Goal: Transaction & Acquisition: Purchase product/service

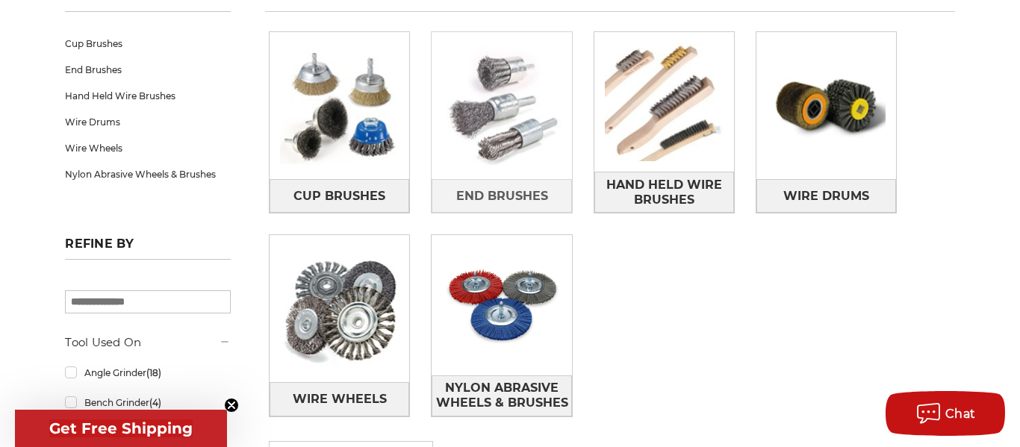
scroll to position [258, 0]
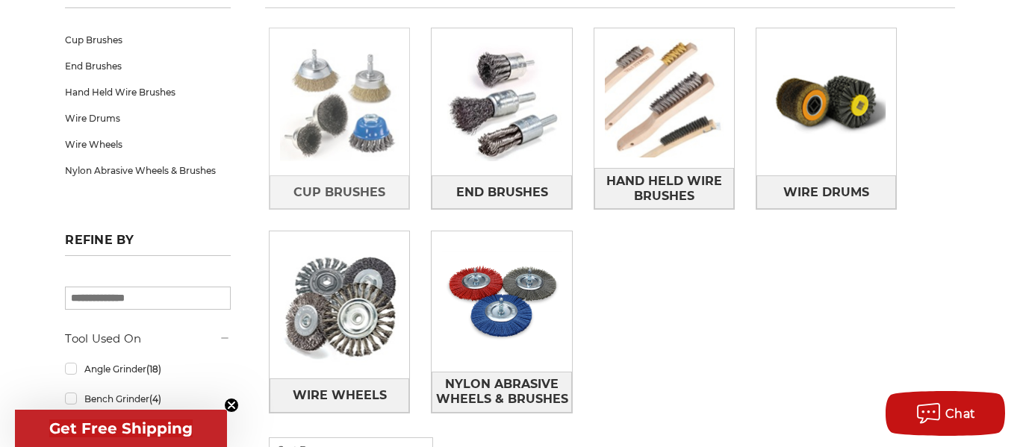
click at [369, 153] on img at bounding box center [339, 102] width 140 height 140
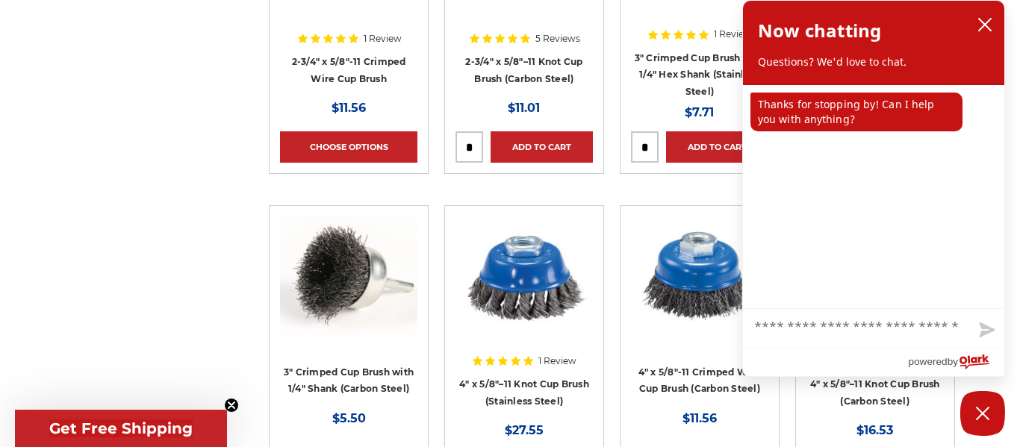
scroll to position [770, 0]
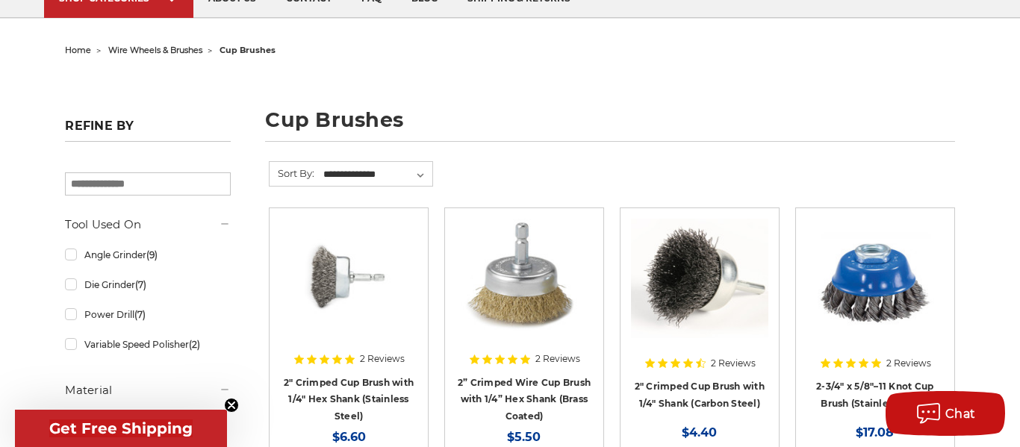
scroll to position [120, 0]
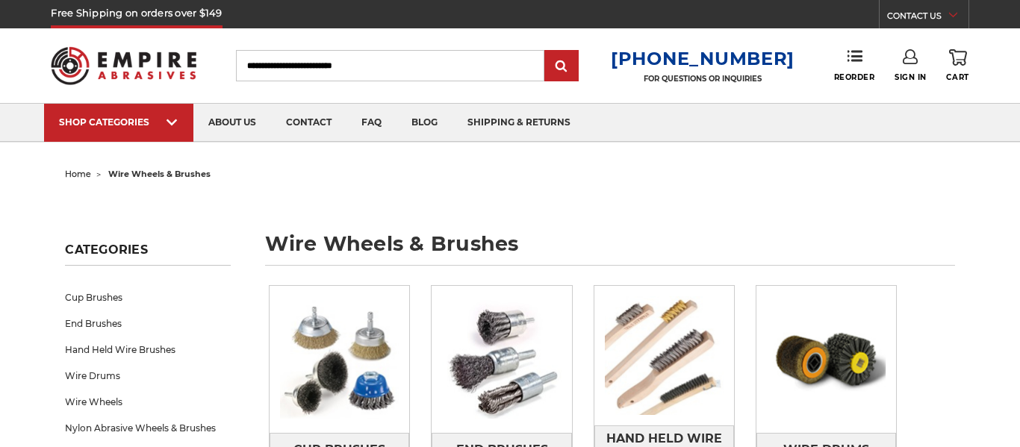
scroll to position [258, 0]
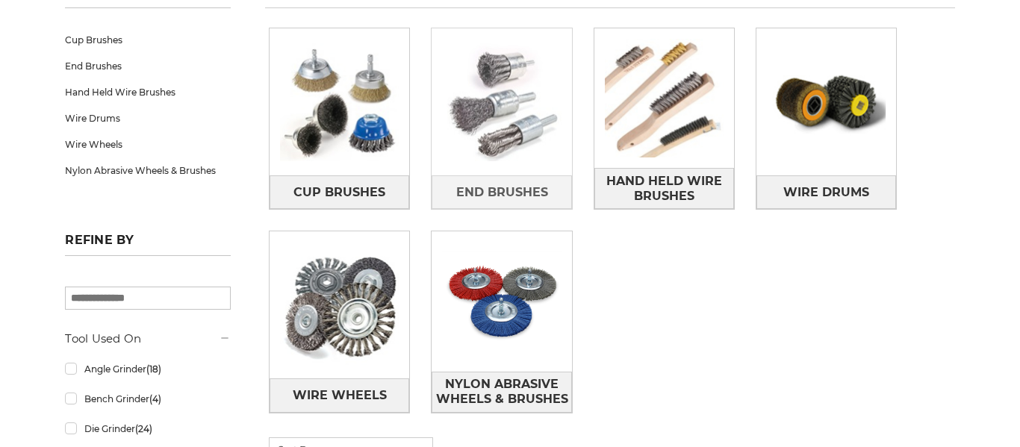
click at [487, 160] on img at bounding box center [501, 102] width 140 height 140
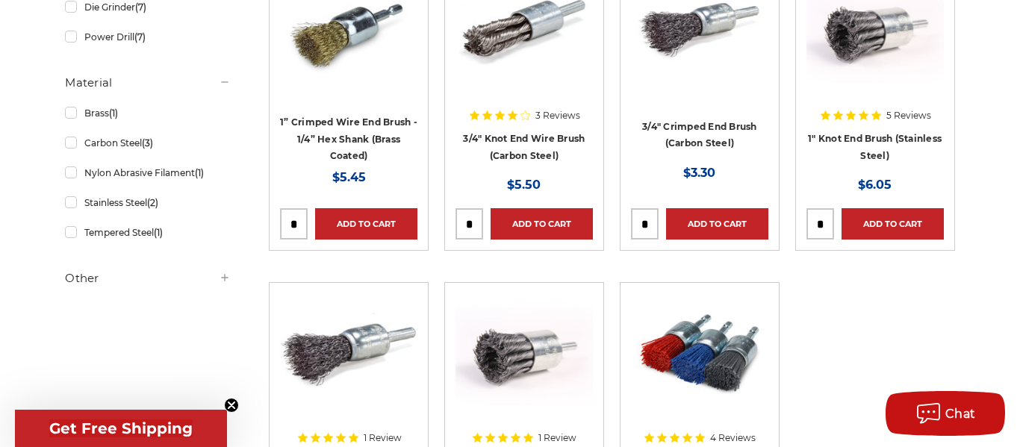
scroll to position [375, 0]
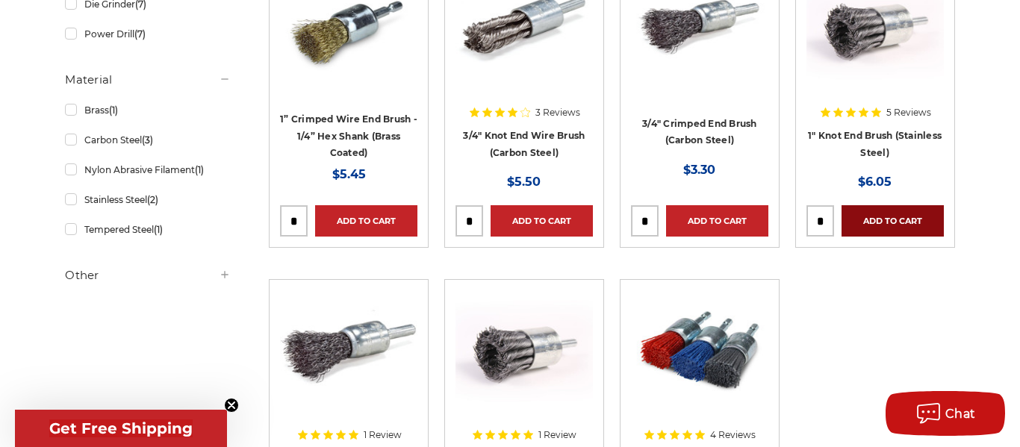
click at [865, 225] on link "Add to Cart" at bounding box center [892, 220] width 102 height 31
click at [827, 222] on input "tel" at bounding box center [820, 221] width 26 height 30
click at [829, 220] on input "tel" at bounding box center [820, 221] width 26 height 30
type input "*"
click at [855, 220] on link "Added to Cart" at bounding box center [892, 220] width 102 height 31
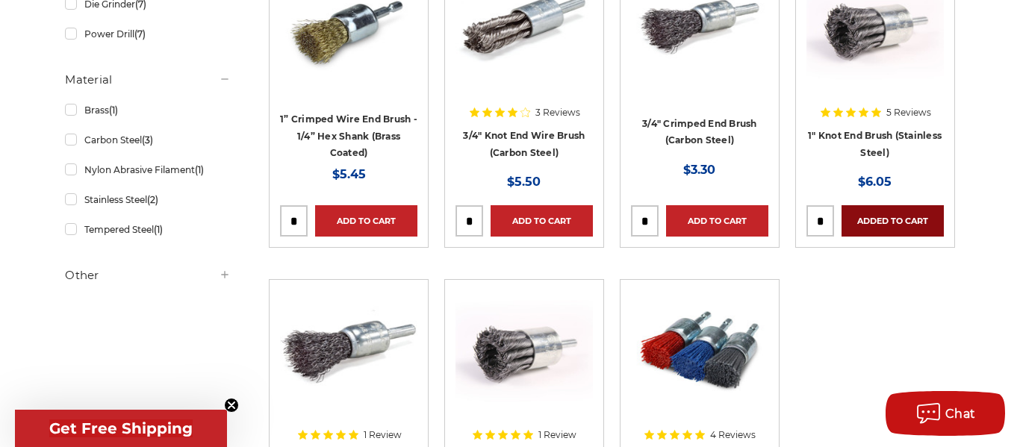
click at [855, 220] on link "Added to Cart" at bounding box center [892, 220] width 102 height 31
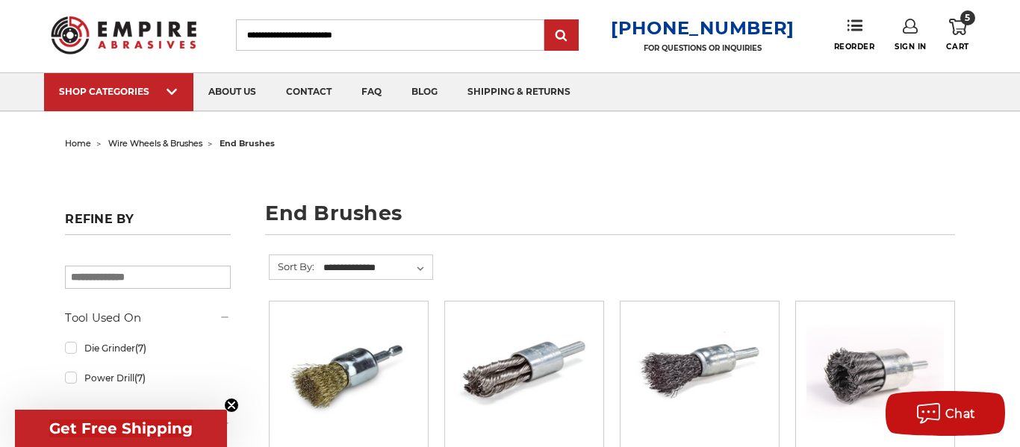
scroll to position [4, 0]
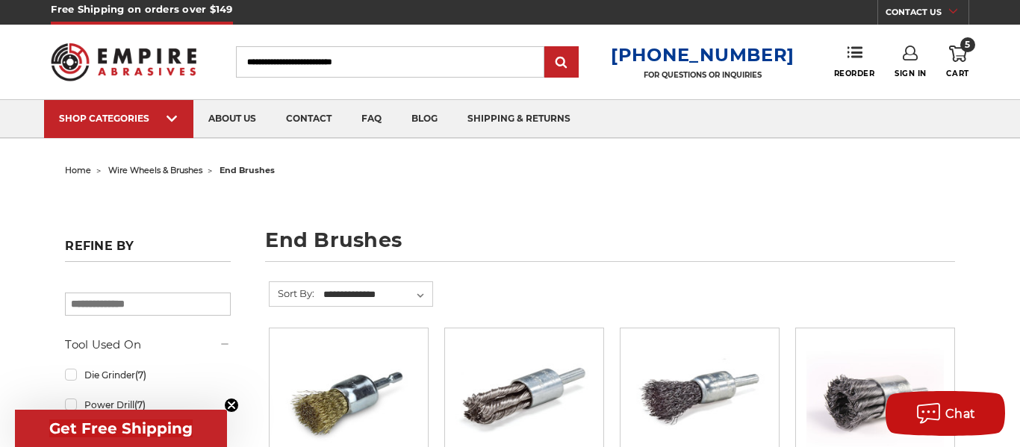
click at [956, 52] on icon at bounding box center [958, 54] width 18 height 16
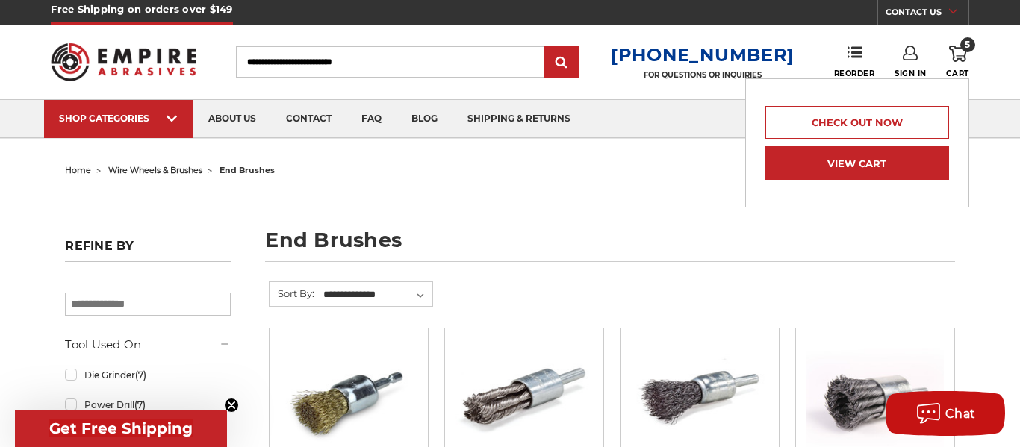
click at [864, 163] on link "View Cart" at bounding box center [857, 163] width 184 height 34
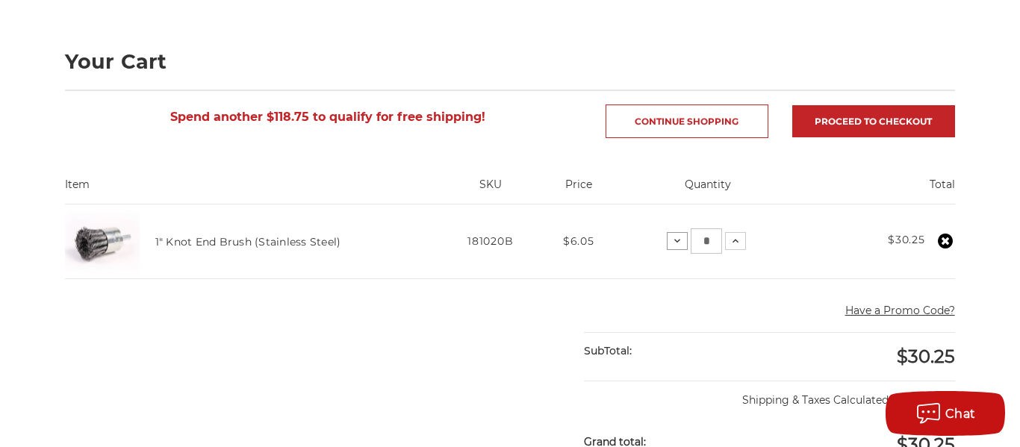
click at [670, 244] on button "Decrease Quantity:" at bounding box center [677, 241] width 21 height 18
click at [670, 244] on main "home your cart Your Cart Spend another $118.75 to qualify for free shipping! Co…" at bounding box center [509, 398] width 905 height 835
click at [670, 244] on icon at bounding box center [676, 241] width 12 height 12
click at [676, 243] on button "Decrease Quantity:" at bounding box center [683, 241] width 21 height 18
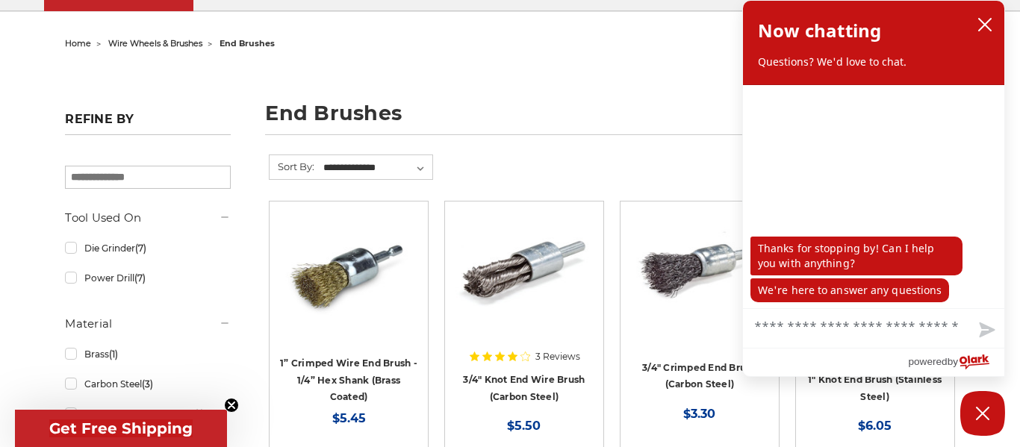
scroll to position [131, 0]
click at [985, 22] on icon "close chatbox" at bounding box center [984, 24] width 15 height 15
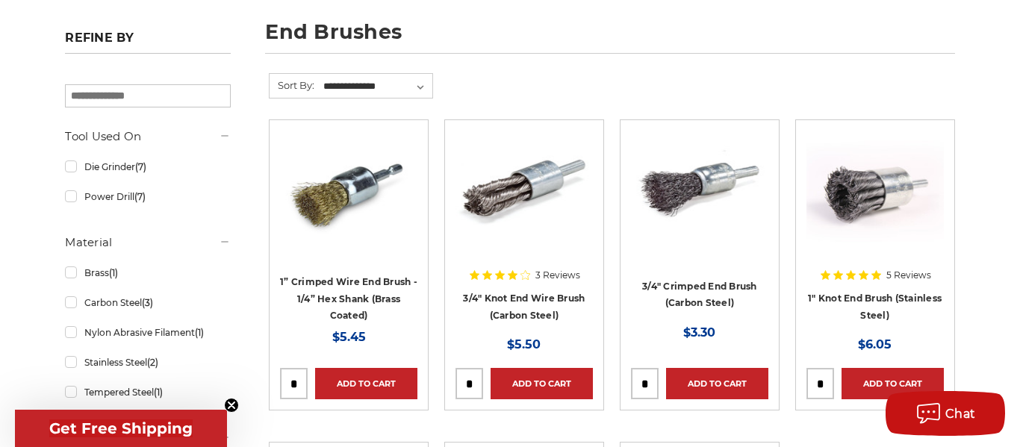
scroll to position [191, 0]
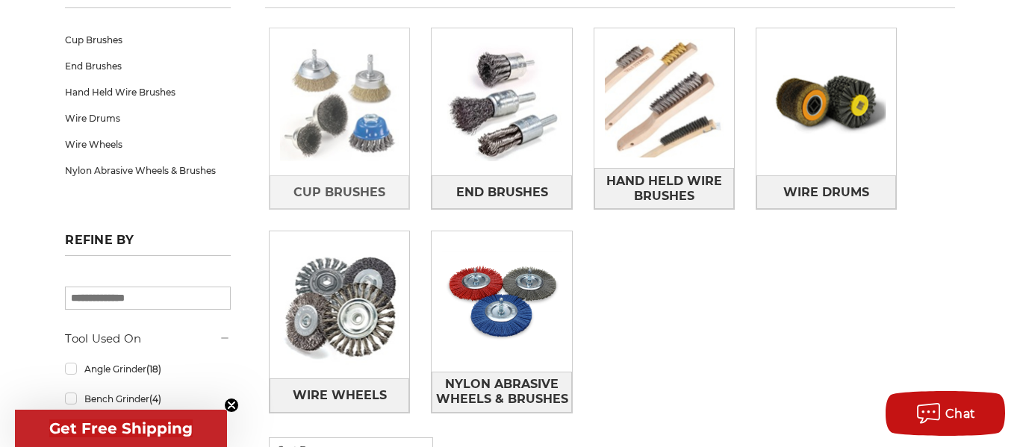
scroll to position [258, 0]
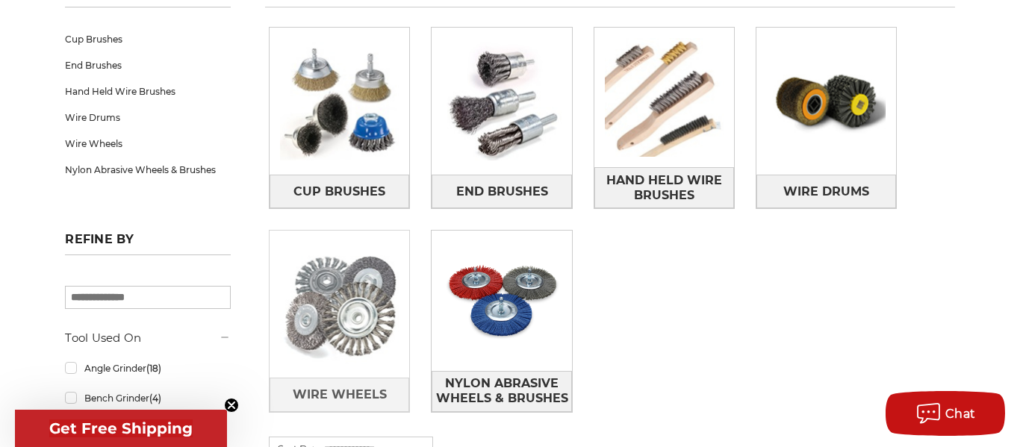
click at [356, 322] on img at bounding box center [339, 304] width 140 height 140
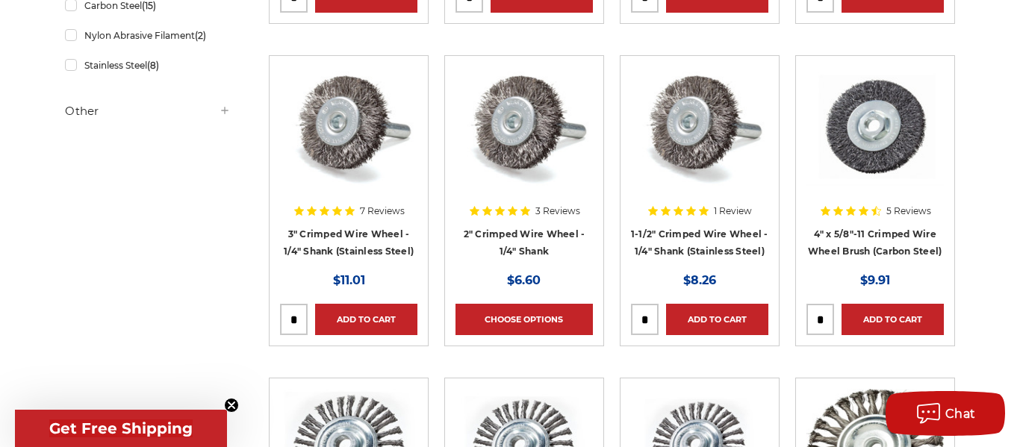
scroll to position [600, 0]
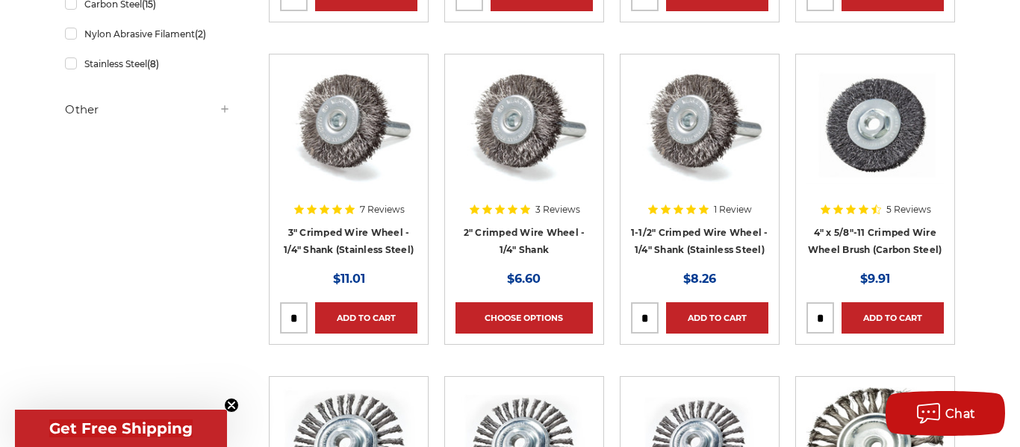
click at [529, 223] on div at bounding box center [523, 155] width 137 height 181
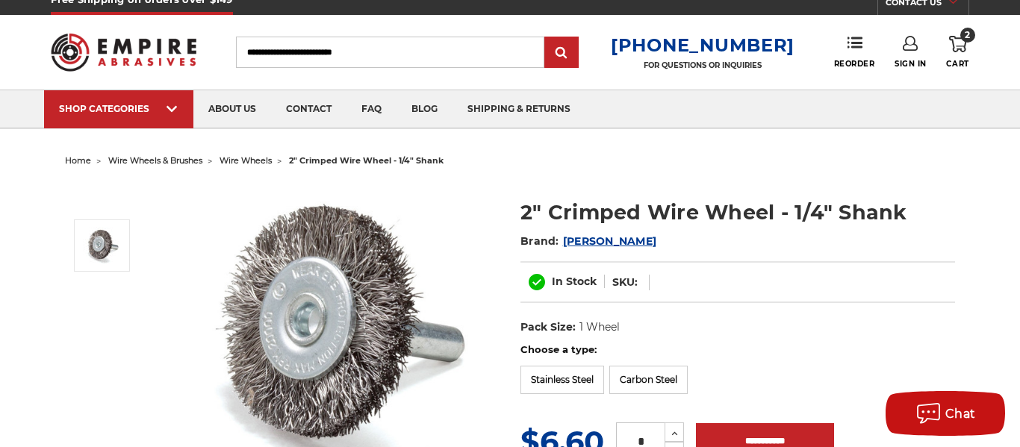
scroll to position [131, 0]
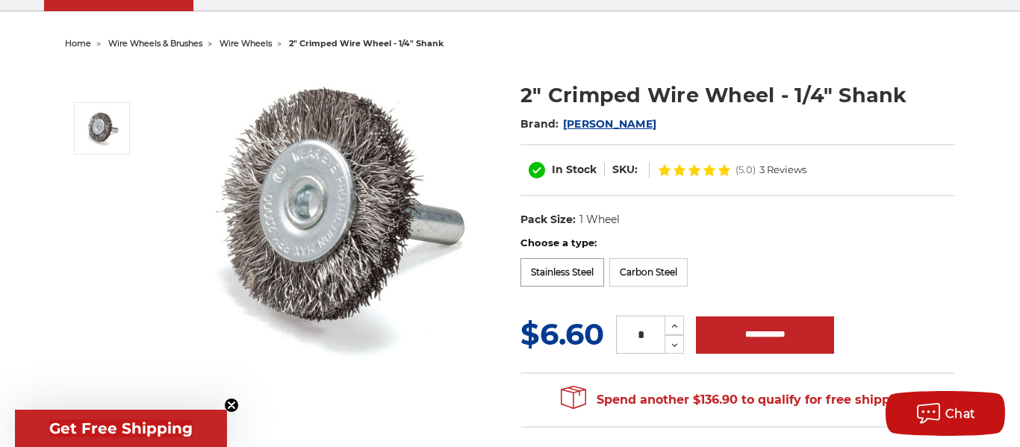
click at [587, 266] on label "Stainless Steel" at bounding box center [562, 272] width 84 height 28
click at [623, 269] on label "Carbon Steel" at bounding box center [648, 272] width 78 height 28
click at [589, 276] on label "Stainless Steel" at bounding box center [562, 272] width 84 height 28
click at [648, 264] on label "Carbon Steel" at bounding box center [648, 272] width 78 height 28
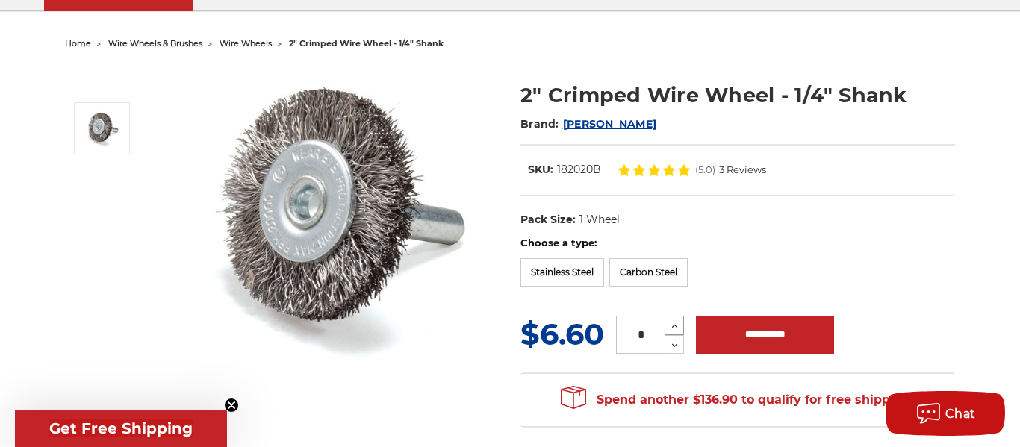
click at [675, 325] on icon at bounding box center [674, 325] width 11 height 13
type input "*"
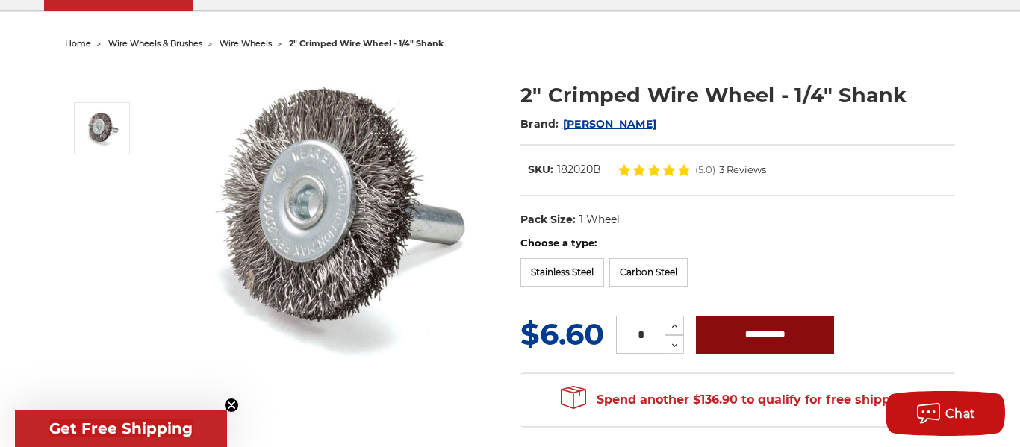
click at [707, 335] on input "**********" at bounding box center [765, 335] width 138 height 37
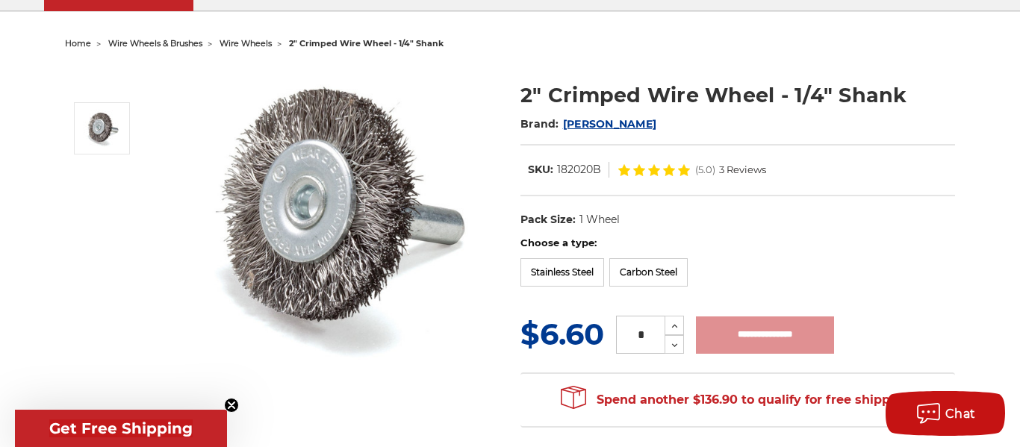
type input "**********"
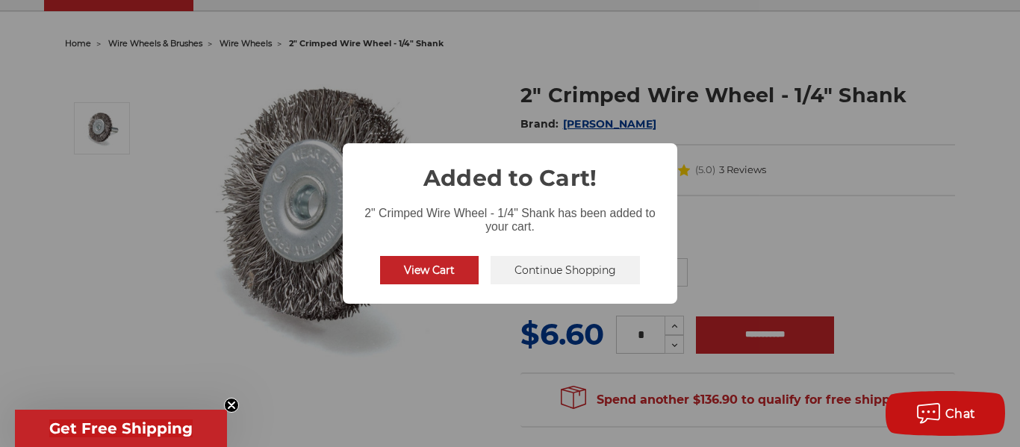
click at [331, 146] on div "× Added to Cart! 2" Crimped Wire Wheel - 1/4" Shank has been added to your cart…" at bounding box center [510, 223] width 1020 height 447
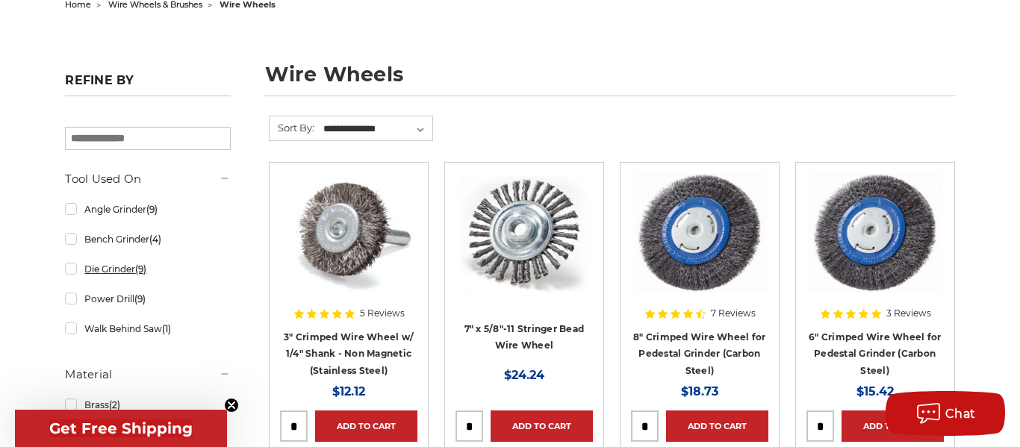
click at [72, 266] on link "Die Grinder (9)" at bounding box center [147, 269] width 165 height 26
